Goal: Information Seeking & Learning: Understand process/instructions

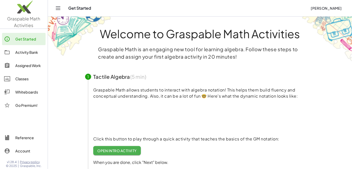
click at [10, 50] on div at bounding box center [9, 52] width 11 height 6
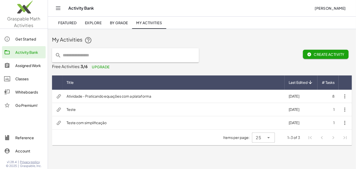
click at [200, 97] on td "Atividade - Praticando equações com a plataforma" at bounding box center [173, 96] width 222 height 13
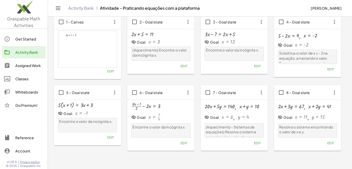
scroll to position [9, 0]
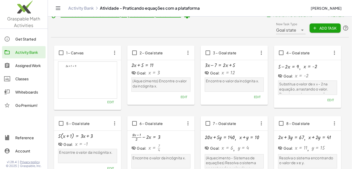
click at [19, 68] on div "Assigned Work" at bounding box center [29, 65] width 28 height 6
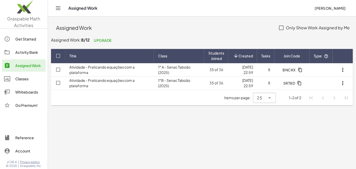
click at [343, 69] on icon "button" at bounding box center [342, 70] width 6 height 6
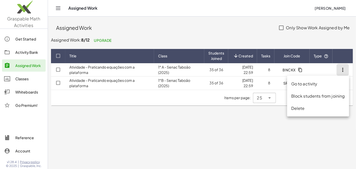
click at [331, 98] on div "Block students from joining" at bounding box center [318, 96] width 54 height 6
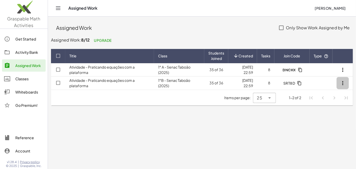
click at [341, 82] on icon "button" at bounding box center [342, 83] width 6 height 6
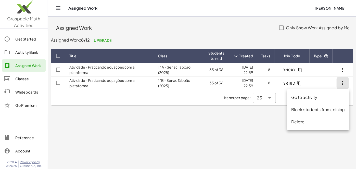
click at [318, 109] on div "Block students from joining" at bounding box center [318, 110] width 54 height 6
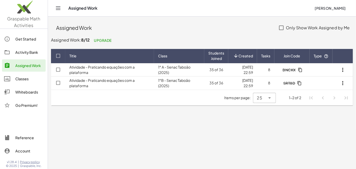
click at [189, 73] on td "1° A - Senac Taboão (2025)" at bounding box center [179, 69] width 50 height 13
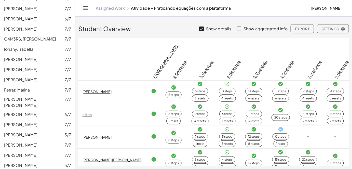
scroll to position [293, 0]
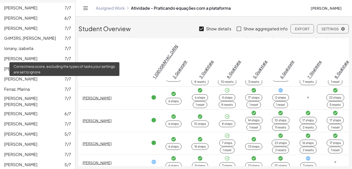
scroll to position [231, 0]
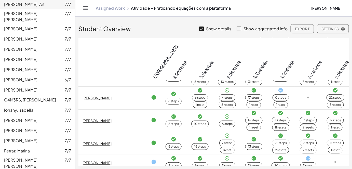
click at [105, 9] on link "Assigned Work" at bounding box center [110, 8] width 29 height 5
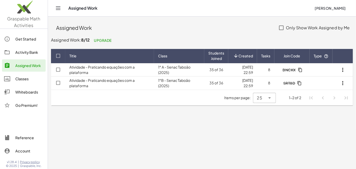
click at [94, 83] on td "Atividade - Praticando equações com a plataforma" at bounding box center [109, 82] width 89 height 13
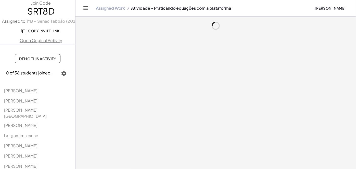
click at [62, 73] on icon "button" at bounding box center [64, 73] width 6 height 6
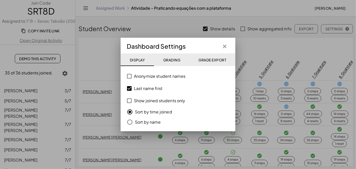
click at [143, 89] on label "Last name first" at bounding box center [148, 88] width 29 height 12
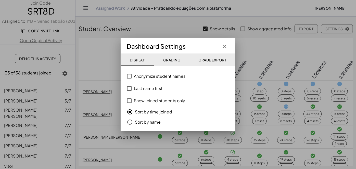
click at [142, 77] on label "Anonymize student names" at bounding box center [159, 76] width 51 height 12
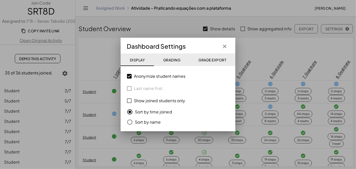
click at [142, 77] on label "Anonymize student names" at bounding box center [159, 76] width 51 height 12
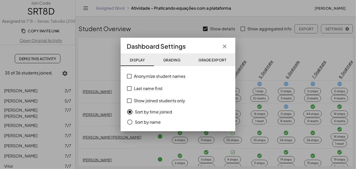
click at [139, 100] on label "Show joined students only" at bounding box center [159, 101] width 51 height 12
click at [174, 61] on span "Grading" at bounding box center [171, 60] width 17 height 5
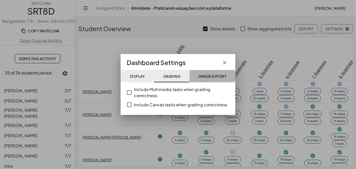
click at [214, 75] on span "Grade Export" at bounding box center [212, 76] width 28 height 5
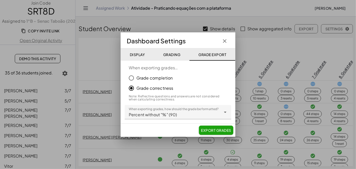
click at [227, 43] on icon "button" at bounding box center [224, 41] width 6 height 6
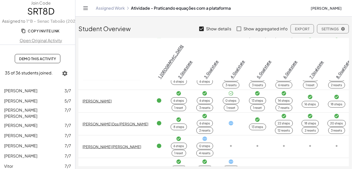
scroll to position [527, 0]
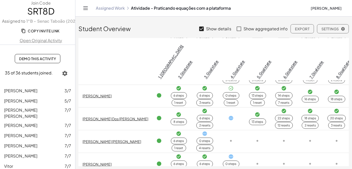
click at [344, 130] on td at bounding box center [337, 141] width 26 height 23
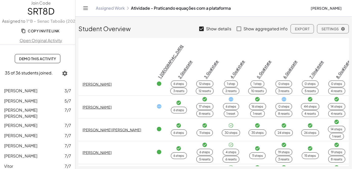
scroll to position [0, 0]
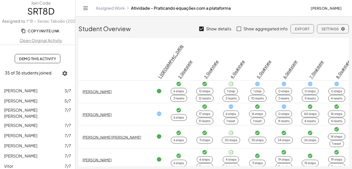
click at [101, 8] on link "Assigned Work" at bounding box center [110, 8] width 29 height 5
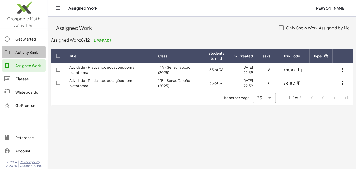
click at [20, 54] on div "Activity Bank" at bounding box center [29, 52] width 28 height 6
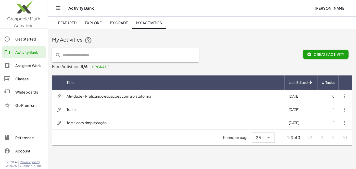
click at [28, 92] on div "Whiteboards" at bounding box center [29, 92] width 28 height 6
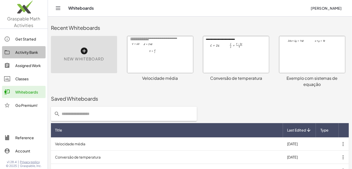
click at [24, 52] on div "Activity Bank" at bounding box center [29, 52] width 28 height 6
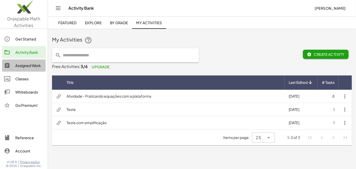
click at [24, 61] on link "Assigned Work" at bounding box center [24, 65] width 44 height 12
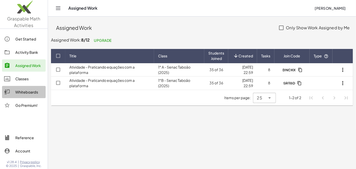
click at [23, 91] on div "Whiteboards" at bounding box center [29, 92] width 28 height 6
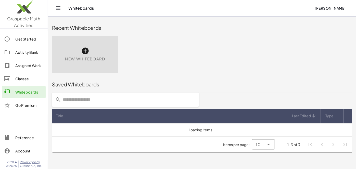
click at [22, 65] on div "Assigned Work" at bounding box center [29, 65] width 28 height 6
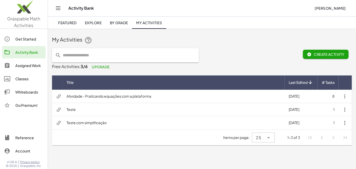
click at [193, 97] on td "Atividade - Praticando equações com a plataforma" at bounding box center [173, 96] width 222 height 13
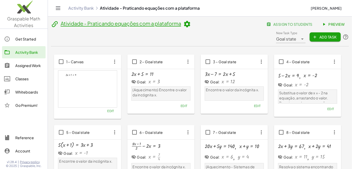
click at [185, 23] on icon at bounding box center [187, 24] width 8 height 8
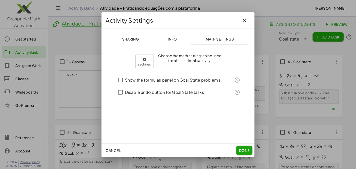
click at [170, 40] on span "Info" at bounding box center [171, 39] width 9 height 5
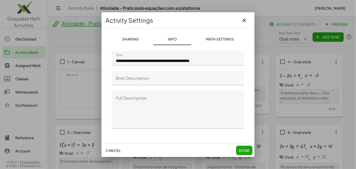
click at [137, 39] on span "Sharing" at bounding box center [130, 39] width 17 height 5
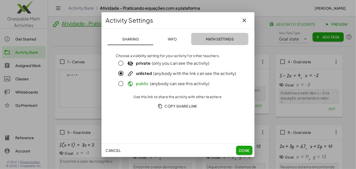
click at [223, 33] on button "Math Settings" at bounding box center [219, 39] width 57 height 12
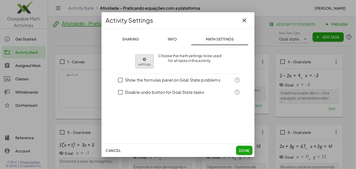
click at [143, 64] on body "Graspable Math Activities Get Started Activity Bank Assigned Work Classes White…" at bounding box center [178, 120] width 356 height 240
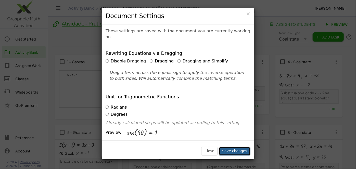
click at [235, 150] on button "Save changes" at bounding box center [235, 151] width 32 height 9
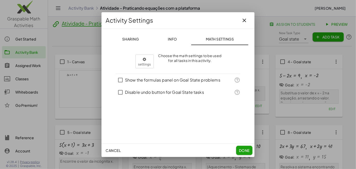
click at [243, 152] on span "Done" at bounding box center [244, 150] width 11 height 5
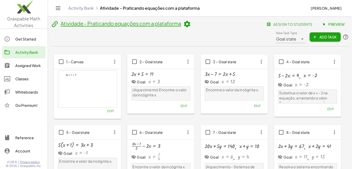
click at [344, 24] on span "Preview" at bounding box center [334, 24] width 22 height 5
click at [27, 91] on div "Whiteboards" at bounding box center [29, 92] width 28 height 6
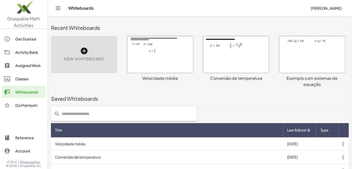
click at [87, 55] on icon at bounding box center [84, 51] width 8 height 8
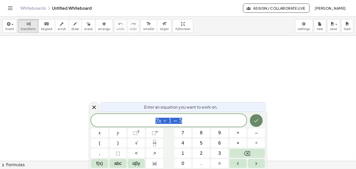
click at [252, 117] on button "Done" at bounding box center [256, 120] width 13 height 13
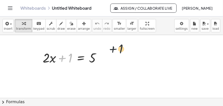
drag, startPoint x: 64, startPoint y: 57, endPoint x: 115, endPoint y: 48, distance: 52.4
drag, startPoint x: 70, startPoint y: 55, endPoint x: 96, endPoint y: 56, distance: 26.2
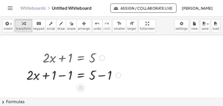
click at [62, 76] on div at bounding box center [74, 74] width 100 height 17
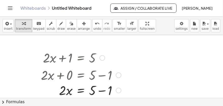
drag, startPoint x: 118, startPoint y: 75, endPoint x: 117, endPoint y: 92, distance: 17.1
click at [81, 91] on div "· 2 · x = 5 + − 1" at bounding box center [81, 91] width 0 height 0
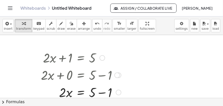
scroll to position [19, 0]
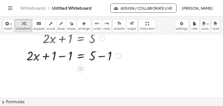
click at [63, 57] on div at bounding box center [74, 55] width 100 height 17
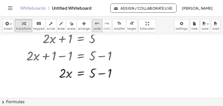
click at [95, 22] on icon "undo" at bounding box center [97, 24] width 5 height 6
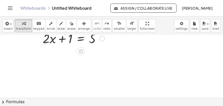
scroll to position [0, 0]
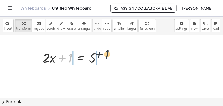
drag, startPoint x: 64, startPoint y: 58, endPoint x: 100, endPoint y: 56, distance: 35.5
click at [100, 56] on div at bounding box center [73, 57] width 67 height 17
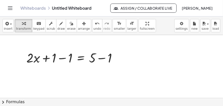
scroll to position [19, 0]
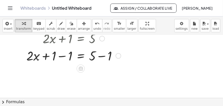
click at [59, 55] on div at bounding box center [74, 55] width 100 height 17
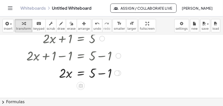
click at [103, 72] on div at bounding box center [74, 72] width 100 height 17
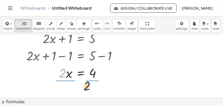
drag, startPoint x: 62, startPoint y: 76, endPoint x: 91, endPoint y: 85, distance: 29.6
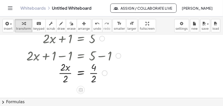
click at [64, 77] on div at bounding box center [74, 72] width 100 height 25
click at [92, 75] on div at bounding box center [74, 72] width 100 height 25
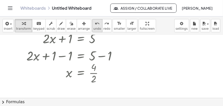
click at [95, 24] on icon "undo" at bounding box center [97, 24] width 5 height 6
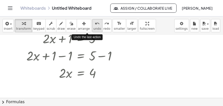
click at [95, 24] on icon "undo" at bounding box center [97, 24] width 5 height 6
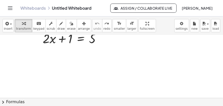
scroll to position [0, 0]
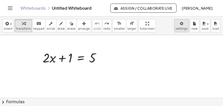
click at [181, 27] on body "Graspable Math Activities Get Started Activity Bank Assigned Work Classes White…" at bounding box center [111, 53] width 223 height 106
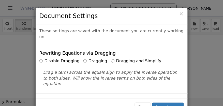
click at [104, 58] on div "Disable Dragging Dragging Dragging and Simplify" at bounding box center [111, 61] width 145 height 6
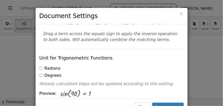
scroll to position [58, 0]
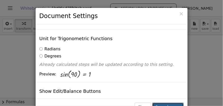
click at [175, 103] on button "Save changes" at bounding box center [169, 107] width 32 height 9
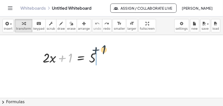
drag, startPoint x: 66, startPoint y: 52, endPoint x: 101, endPoint y: 54, distance: 34.7
click at [100, 54] on div at bounding box center [73, 57] width 67 height 17
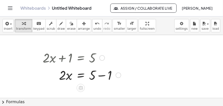
click at [103, 74] on div at bounding box center [82, 74] width 84 height 17
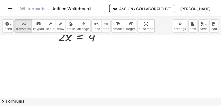
scroll to position [19, 0]
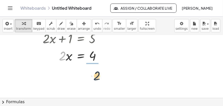
drag, startPoint x: 64, startPoint y: 62, endPoint x: 100, endPoint y: 70, distance: 37.1
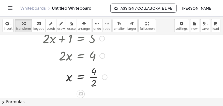
click at [96, 79] on div at bounding box center [75, 76] width 70 height 25
click at [37, 8] on link "Whiteboards" at bounding box center [32, 8] width 25 height 5
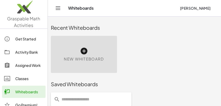
click at [31, 69] on link "Assigned Work" at bounding box center [24, 65] width 44 height 12
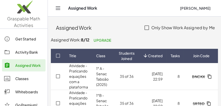
click at [23, 54] on div "Activity Bank" at bounding box center [29, 52] width 28 height 6
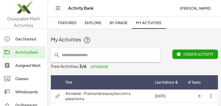
scroll to position [19, 0]
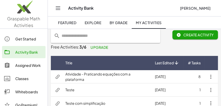
click at [118, 73] on td "Atividade - Praticando equações com a plataforma" at bounding box center [106, 76] width 90 height 13
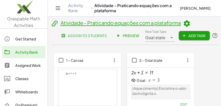
scroll to position [19, 0]
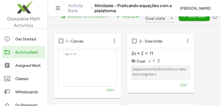
click at [101, 61] on div at bounding box center [87, 68] width 59 height 37
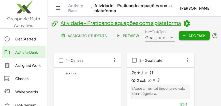
click at [125, 34] on span "Preview" at bounding box center [128, 35] width 22 height 5
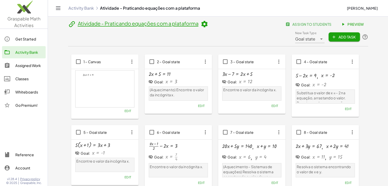
click at [31, 75] on link "Classes" at bounding box center [24, 79] width 44 height 12
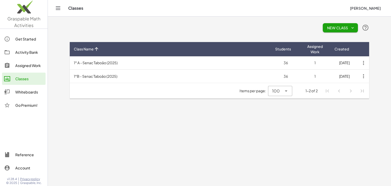
click at [146, 64] on td "1° A - Senac Taboão (2025)" at bounding box center [171, 62] width 202 height 13
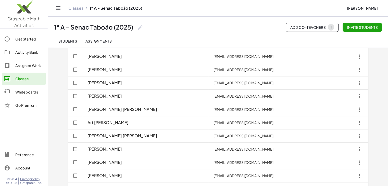
scroll to position [306, 0]
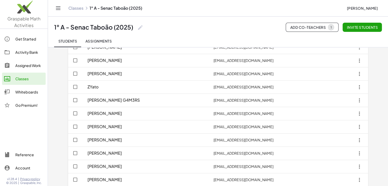
click at [98, 40] on span "Assignments" at bounding box center [98, 41] width 26 height 5
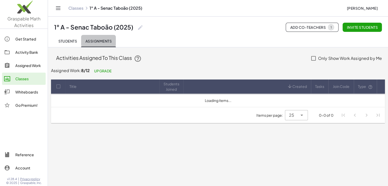
scroll to position [0, 0]
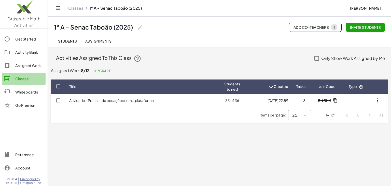
click at [30, 76] on div "Classes" at bounding box center [29, 79] width 28 height 6
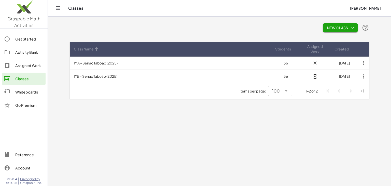
click at [132, 74] on td "1°B - Senac Taboão (2025)" at bounding box center [171, 76] width 202 height 13
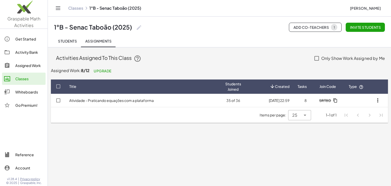
click at [177, 98] on td "Atividade - Praticando equações com a plataforma" at bounding box center [143, 100] width 156 height 13
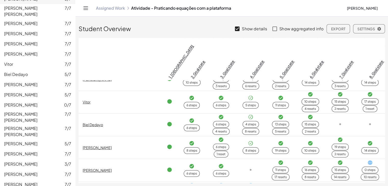
scroll to position [115, 0]
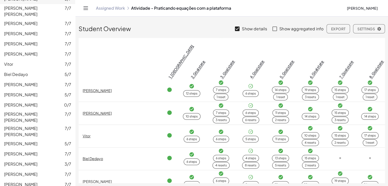
click at [243, 30] on label "Show details" at bounding box center [254, 29] width 25 height 12
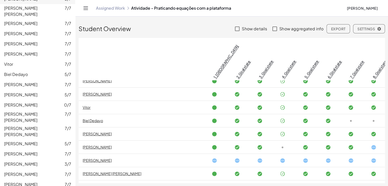
click at [245, 28] on label "Show details" at bounding box center [254, 29] width 25 height 12
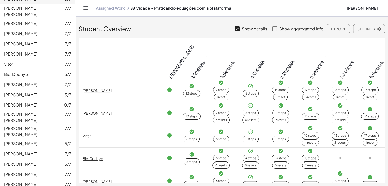
click at [245, 28] on label "Show details" at bounding box center [254, 29] width 25 height 12
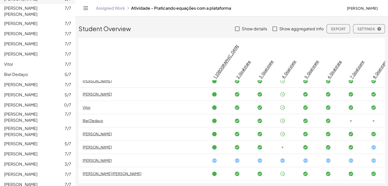
click at [245, 28] on label "Show details" at bounding box center [254, 29] width 25 height 12
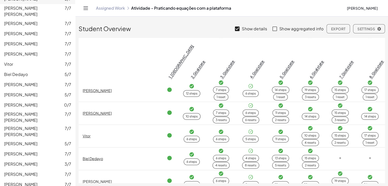
click at [312, 27] on label "Show aggregated info" at bounding box center [301, 29] width 44 height 12
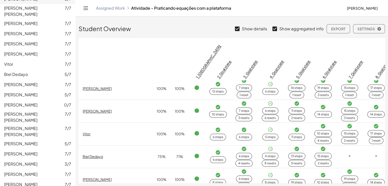
click at [311, 27] on label "Show aggregated info" at bounding box center [301, 29] width 44 height 12
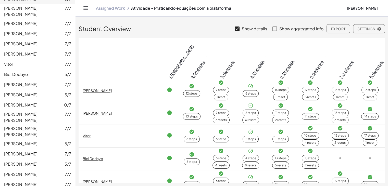
click at [311, 27] on label "Show aggregated info" at bounding box center [301, 29] width 44 height 12
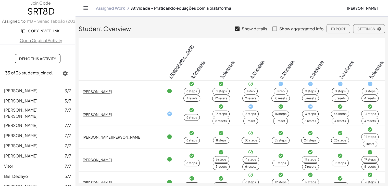
scroll to position [34, 0]
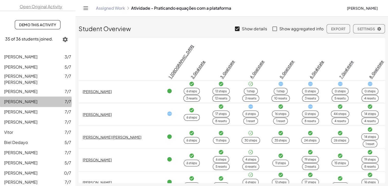
click at [40, 101] on link "Felipe Camões 7/7" at bounding box center [37, 102] width 75 height 10
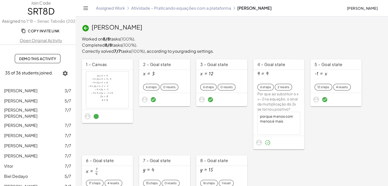
click at [84, 26] on icon at bounding box center [86, 28] width 8 height 8
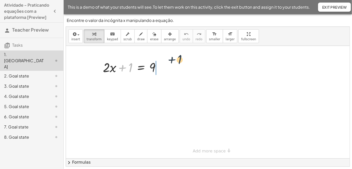
drag, startPoint x: 129, startPoint y: 62, endPoint x: 170, endPoint y: 60, distance: 40.8
click at [170, 60] on div "+ 1 + · 2 · x + 1 = 9" at bounding box center [208, 102] width 284 height 112
click at [141, 68] on div "+ 1 + · 2 · x + 1 = 9 + − + · 2 · x + 1 = 9" at bounding box center [141, 68] width 0 height 0
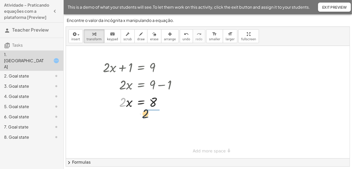
drag, startPoint x: 123, startPoint y: 104, endPoint x: 150, endPoint y: 115, distance: 29.1
click at [154, 105] on div at bounding box center [141, 101] width 83 height 25
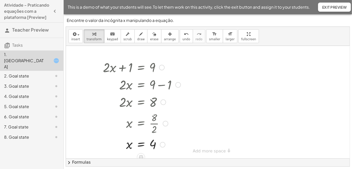
scroll to position [3, 0]
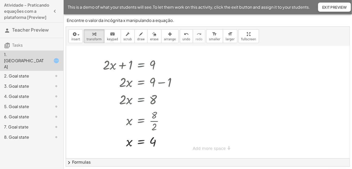
click at [32, 73] on div "2. Goal state" at bounding box center [24, 76] width 41 height 6
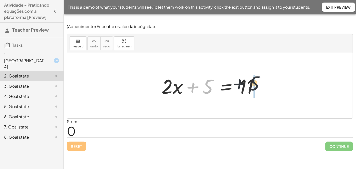
drag, startPoint x: 192, startPoint y: 88, endPoint x: 245, endPoint y: 87, distance: 53.3
click at [245, 87] on div at bounding box center [212, 86] width 106 height 26
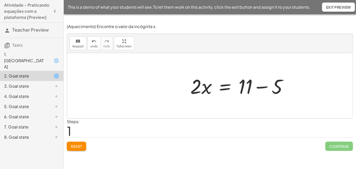
click at [262, 88] on div at bounding box center [241, 86] width 106 height 26
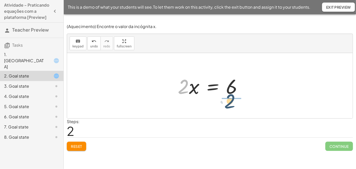
drag, startPoint x: 183, startPoint y: 90, endPoint x: 230, endPoint y: 105, distance: 49.6
click at [230, 105] on div "+ · 2 · x + 5 = 11 · 2 · x = + 11 − 5 · 2 · 2 · x = 6" at bounding box center [209, 85] width 285 height 65
click at [234, 88] on div at bounding box center [219, 85] width 66 height 39
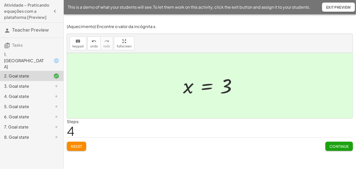
click at [38, 54] on div "1. [GEOGRAPHIC_DATA]" at bounding box center [24, 60] width 41 height 18
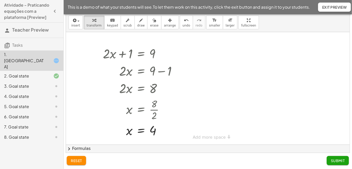
click at [334, 161] on span "Submit" at bounding box center [338, 160] width 14 height 5
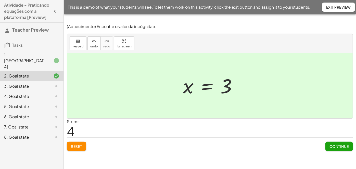
click at [20, 71] on div "2. Goal state" at bounding box center [31, 76] width 63 height 10
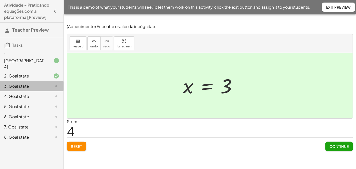
click at [26, 101] on div "3. Goal state" at bounding box center [31, 106] width 63 height 10
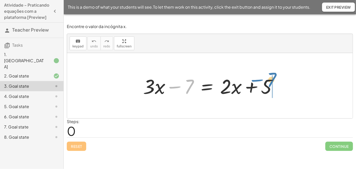
drag, startPoint x: 224, startPoint y: 69, endPoint x: 262, endPoint y: 81, distance: 39.4
click at [262, 81] on div at bounding box center [211, 86] width 143 height 26
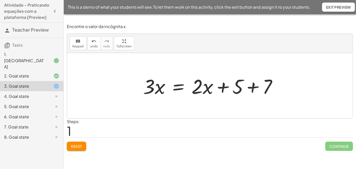
click at [228, 87] on div at bounding box center [211, 86] width 143 height 26
drag, startPoint x: 241, startPoint y: 90, endPoint x: 244, endPoint y: 91, distance: 2.8
click at [243, 90] on div at bounding box center [211, 86] width 143 height 26
click at [250, 88] on div at bounding box center [211, 86] width 143 height 26
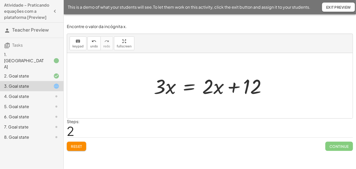
click at [233, 87] on div at bounding box center [212, 86] width 122 height 26
drag, startPoint x: 215, startPoint y: 87, endPoint x: 126, endPoint y: 77, distance: 89.3
click at [126, 77] on div "+ · 3 · x − 7 = + · 2 · x + 5 · 3 · x = + · 2 · x + 5 + 7 · x + · 2 · 3 · x = +…" at bounding box center [209, 85] width 285 height 65
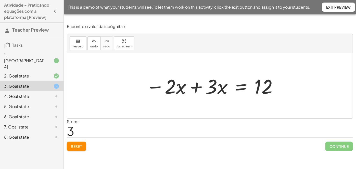
click at [197, 89] on div at bounding box center [211, 86] width 137 height 26
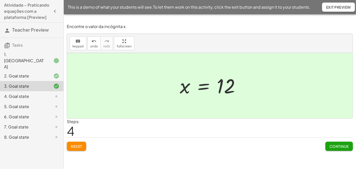
click at [26, 93] on div "4. Goal state" at bounding box center [24, 96] width 41 height 6
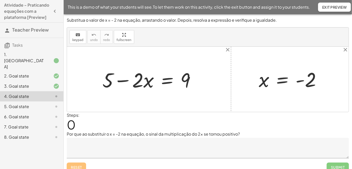
click at [92, 17] on p "Substitua o valor de x = - 2 na equação, arrastando o valor. Depois, resolva a …" at bounding box center [208, 20] width 282 height 6
click at [91, 21] on p "Substitua o valor de x = - 2 na equação, arrastando o valor. Depois, resolva a …" at bounding box center [208, 20] width 282 height 6
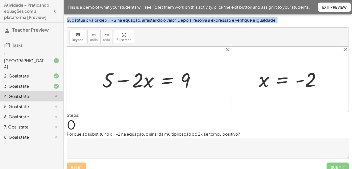
click at [91, 21] on p "Substitua o valor de x = - 2 na equação, arrastando o valor. Depois, resolva a …" at bounding box center [208, 20] width 282 height 6
drag, startPoint x: 262, startPoint y: 80, endPoint x: 143, endPoint y: 79, distance: 119.5
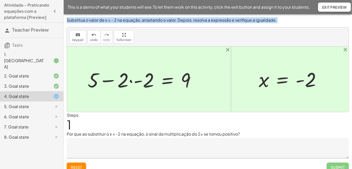
click at [132, 82] on div at bounding box center [143, 79] width 117 height 26
click at [144, 83] on div at bounding box center [151, 79] width 101 height 26
drag, startPoint x: 136, startPoint y: 81, endPoint x: 136, endPoint y: 85, distance: 3.6
click at [136, 81] on div at bounding box center [156, 79] width 92 height 26
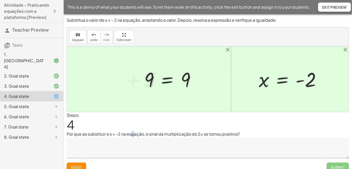
click at [133, 136] on p "Por que ao substituir o x = -2 na equação, o sinal da multiplicação do 2x se to…" at bounding box center [208, 134] width 282 height 6
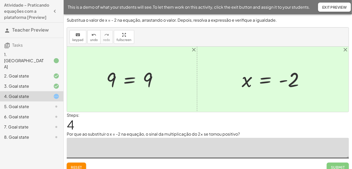
click at [128, 144] on textarea at bounding box center [208, 148] width 282 height 20
type textarea "*"
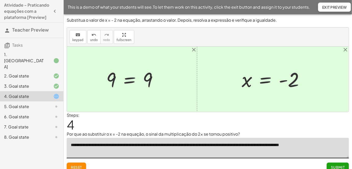
scroll to position [5, 0]
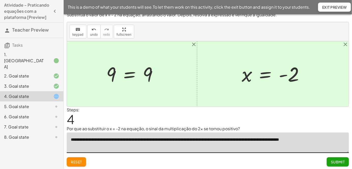
type textarea "**********"
click at [341, 162] on span "Submit" at bounding box center [338, 161] width 14 height 5
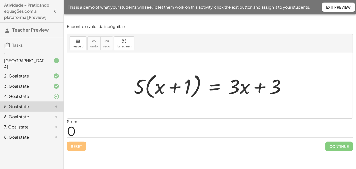
click at [54, 93] on icon at bounding box center [56, 96] width 6 height 6
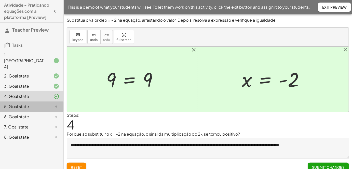
click at [46, 103] on div at bounding box center [52, 106] width 14 height 6
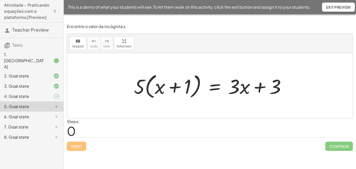
click at [51, 93] on div at bounding box center [52, 96] width 14 height 6
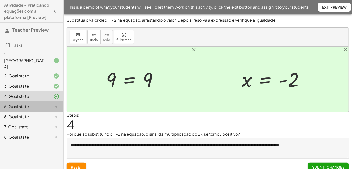
click at [47, 103] on div at bounding box center [52, 106] width 14 height 6
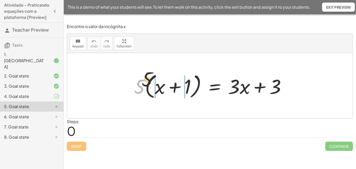
drag, startPoint x: 143, startPoint y: 84, endPoint x: 172, endPoint y: 81, distance: 29.5
click at [172, 81] on div at bounding box center [211, 85] width 161 height 29
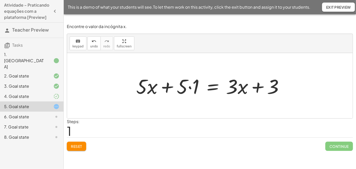
click at [192, 86] on div at bounding box center [212, 86] width 156 height 26
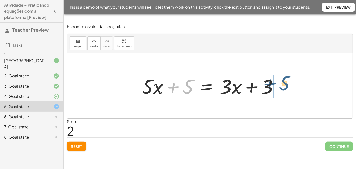
drag, startPoint x: 173, startPoint y: 88, endPoint x: 270, endPoint y: 85, distance: 96.6
click at [270, 85] on div at bounding box center [211, 86] width 145 height 26
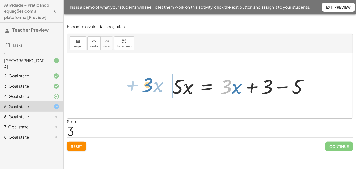
drag, startPoint x: 231, startPoint y: 89, endPoint x: 153, endPoint y: 87, distance: 78.2
click at [153, 87] on div "· 5 · ( + x + 1 ) = + · 3 · x + 3 + · 5 · x + · 5 · 1 = + · 3 · x + 3 + · 5 · x…" at bounding box center [209, 85] width 285 height 65
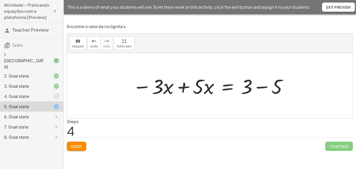
drag, startPoint x: 242, startPoint y: 87, endPoint x: 247, endPoint y: 93, distance: 8.1
click at [241, 87] on div at bounding box center [210, 86] width 160 height 26
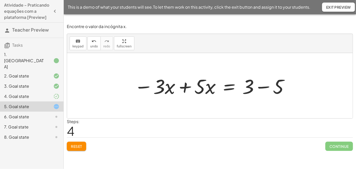
click at [262, 89] on div at bounding box center [211, 86] width 160 height 26
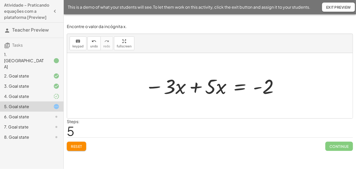
click at [198, 86] on div at bounding box center [211, 86] width 139 height 26
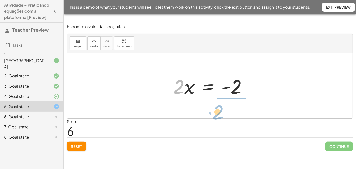
drag, startPoint x: 178, startPoint y: 85, endPoint x: 233, endPoint y: 104, distance: 58.3
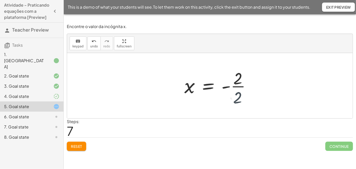
click at [237, 85] on div at bounding box center [219, 85] width 75 height 39
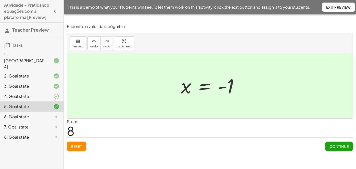
click at [38, 114] on div "6. Goal state" at bounding box center [24, 117] width 41 height 6
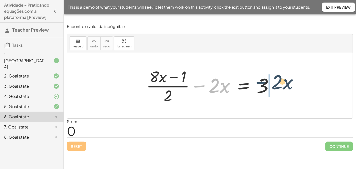
drag, startPoint x: 203, startPoint y: 86, endPoint x: 270, endPoint y: 82, distance: 67.1
click at [270, 82] on div at bounding box center [212, 85] width 136 height 39
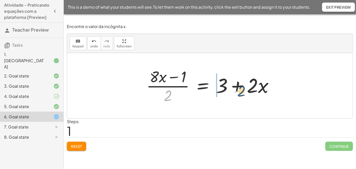
drag, startPoint x: 164, startPoint y: 101, endPoint x: 241, endPoint y: 94, distance: 76.8
click at [238, 93] on div at bounding box center [212, 85] width 136 height 39
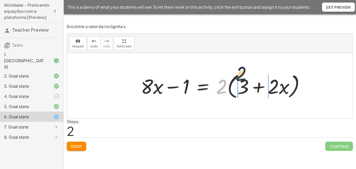
drag, startPoint x: 222, startPoint y: 88, endPoint x: 249, endPoint y: 82, distance: 28.2
click at [249, 82] on div at bounding box center [224, 85] width 173 height 29
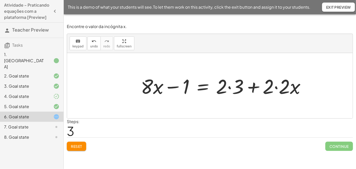
click at [230, 90] on div at bounding box center [225, 86] width 174 height 26
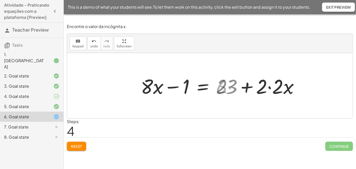
click at [276, 87] on div at bounding box center [216, 86] width 157 height 26
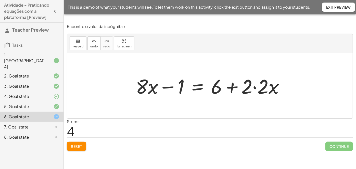
click at [253, 86] on div at bounding box center [211, 86] width 157 height 26
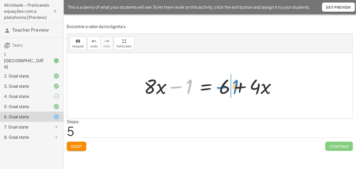
drag, startPoint x: 174, startPoint y: 86, endPoint x: 218, endPoint y: 86, distance: 44.3
click at [218, 86] on div at bounding box center [211, 86] width 141 height 26
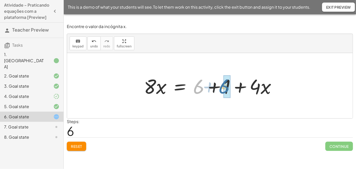
drag, startPoint x: 198, startPoint y: 89, endPoint x: 221, endPoint y: 89, distance: 22.9
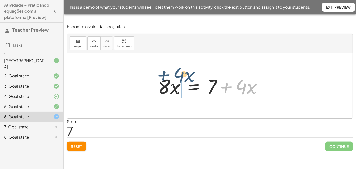
drag, startPoint x: 223, startPoint y: 75, endPoint x: 165, endPoint y: 76, distance: 58.4
click at [165, 76] on div at bounding box center [211, 86] width 113 height 26
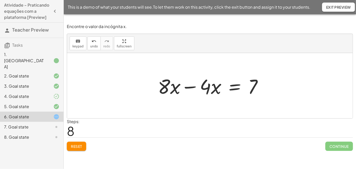
click at [187, 88] on div at bounding box center [211, 86] width 113 height 26
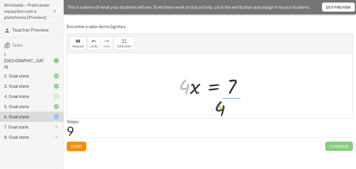
drag, startPoint x: 186, startPoint y: 85, endPoint x: 226, endPoint y: 105, distance: 44.7
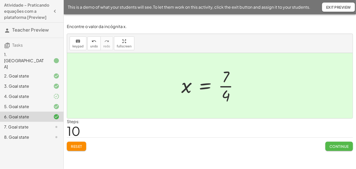
click at [336, 147] on span "Continue" at bounding box center [338, 146] width 19 height 5
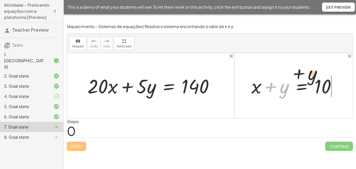
drag, startPoint x: 280, startPoint y: 74, endPoint x: 323, endPoint y: 75, distance: 43.1
click at [323, 75] on div at bounding box center [296, 85] width 94 height 25
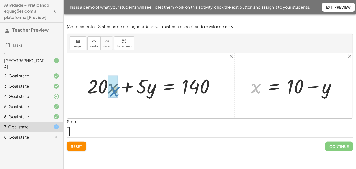
drag, startPoint x: 256, startPoint y: 88, endPoint x: 115, endPoint y: 91, distance: 141.2
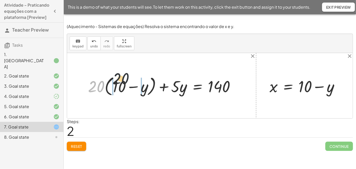
drag, startPoint x: 92, startPoint y: 84, endPoint x: 118, endPoint y: 78, distance: 26.9
click at [118, 78] on div at bounding box center [163, 85] width 156 height 23
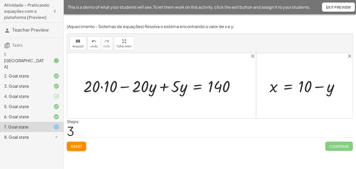
click at [102, 86] on div at bounding box center [161, 85] width 161 height 21
click at [162, 87] on div at bounding box center [165, 85] width 151 height 21
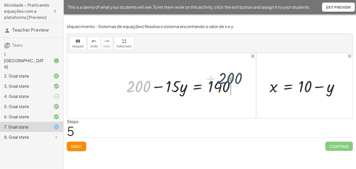
drag, startPoint x: 137, startPoint y: 86, endPoint x: 229, endPoint y: 79, distance: 92.5
click at [229, 79] on div at bounding box center [183, 85] width 118 height 21
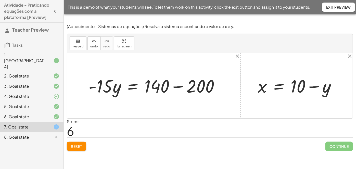
click at [179, 86] on div at bounding box center [156, 85] width 140 height 23
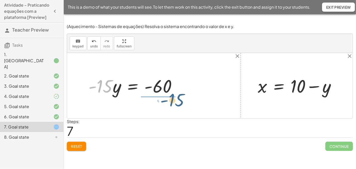
drag, startPoint x: 105, startPoint y: 85, endPoint x: 179, endPoint y: 102, distance: 76.5
click at [175, 97] on div "+ · 20 · x + · 5 · y = 140 + · 20 · ( + 10 − y ) + · 5 · y = 140 + · 20 · 10 − …" at bounding box center [133, 86] width 104 height 26
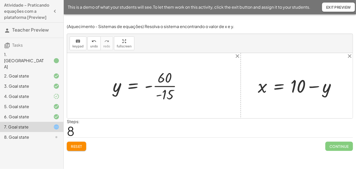
click at [166, 96] on div at bounding box center [149, 85] width 78 height 35
click at [158, 88] on div at bounding box center [146, 85] width 72 height 22
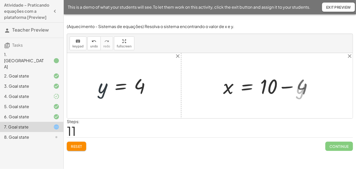
click at [286, 90] on div at bounding box center [269, 86] width 98 height 26
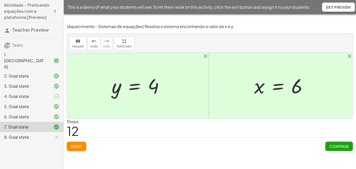
click at [340, 146] on span "Continue" at bounding box center [338, 146] width 19 height 5
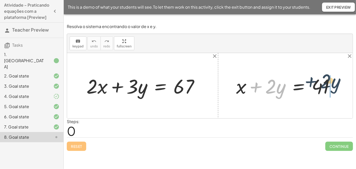
drag, startPoint x: 283, startPoint y: 74, endPoint x: 312, endPoint y: 82, distance: 30.9
click at [312, 82] on div at bounding box center [287, 86] width 108 height 26
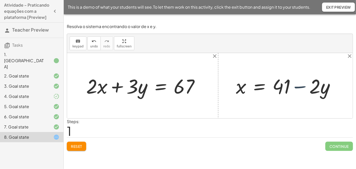
click at [299, 86] on div at bounding box center [287, 86] width 108 height 26
drag, startPoint x: 238, startPoint y: 88, endPoint x: 101, endPoint y: 86, distance: 137.3
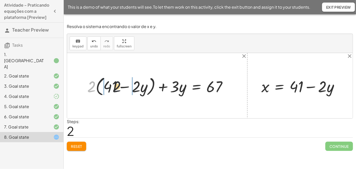
drag, startPoint x: 90, startPoint y: 86, endPoint x: 120, endPoint y: 90, distance: 29.8
click at [120, 90] on div at bounding box center [159, 85] width 149 height 23
click at [128, 88] on div at bounding box center [159, 85] width 150 height 21
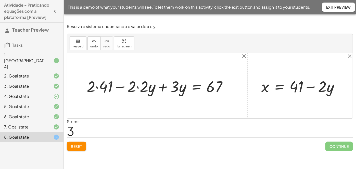
click at [139, 87] on div at bounding box center [159, 85] width 150 height 21
click at [99, 86] on div at bounding box center [164, 85] width 137 height 21
click at [112, 85] on div at bounding box center [164, 85] width 137 height 21
click at [168, 86] on div at bounding box center [168, 85] width 129 height 21
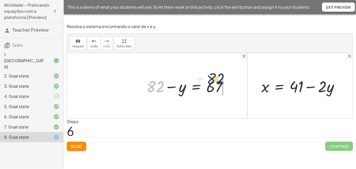
drag, startPoint x: 175, startPoint y: 73, endPoint x: 218, endPoint y: 79, distance: 43.7
click at [218, 79] on div at bounding box center [189, 85] width 90 height 21
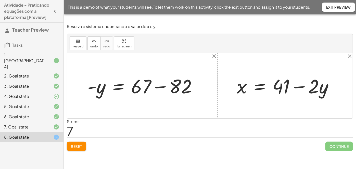
click at [164, 86] on div at bounding box center [144, 85] width 118 height 25
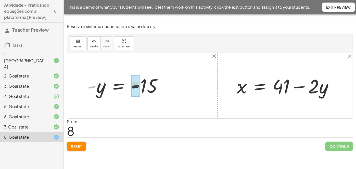
drag, startPoint x: 91, startPoint y: 86, endPoint x: 136, endPoint y: 85, distance: 44.6
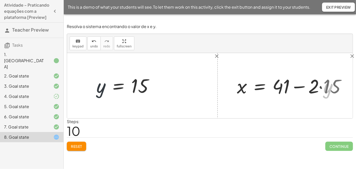
click at [323, 89] on div at bounding box center [293, 85] width 118 height 25
click at [299, 87] on div at bounding box center [287, 85] width 107 height 25
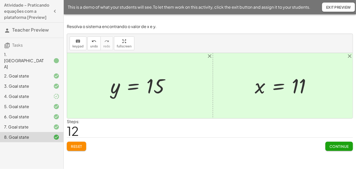
click at [339, 142] on button "Continue" at bounding box center [339, 146] width 28 height 9
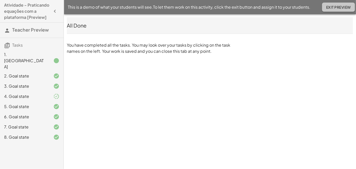
click at [334, 6] on span "Exit Preview" at bounding box center [338, 7] width 25 height 5
